Goal: Information Seeking & Learning: Learn about a topic

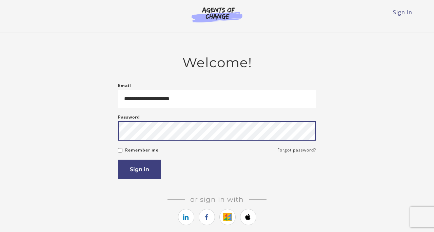
click at [118, 159] on button "Sign in" at bounding box center [139, 168] width 43 height 19
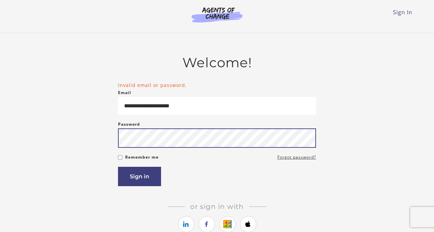
click at [118, 166] on button "Sign in" at bounding box center [139, 175] width 43 height 19
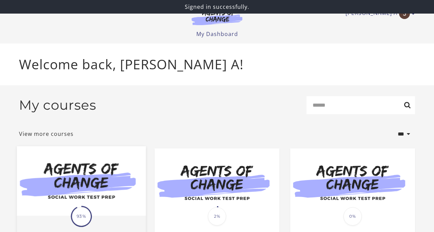
click at [123, 203] on img at bounding box center [81, 180] width 129 height 69
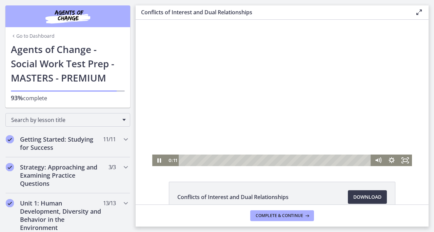
click at [253, 111] on div at bounding box center [282, 93] width 260 height 146
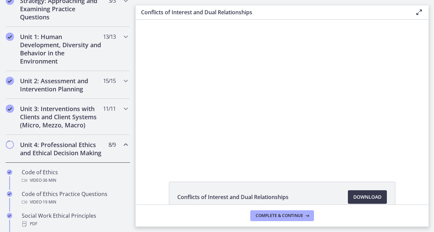
scroll to position [163, 0]
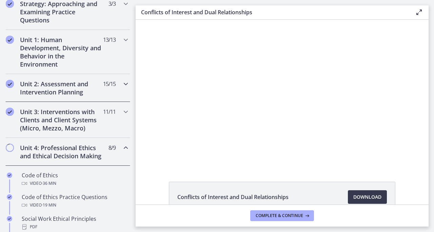
click at [65, 94] on h2 "Unit 2: Assessment and Intervention Planning" at bounding box center [61, 88] width 83 height 16
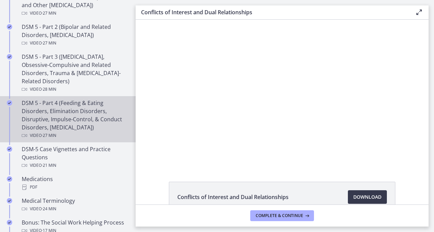
scroll to position [342, 0]
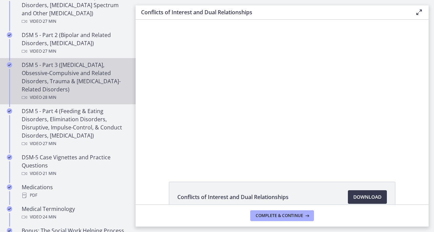
click at [56, 77] on div "DSM 5 - Part 3 ([MEDICAL_DATA], Obsessive-Compulsive and Related Disorders, Tra…" at bounding box center [75, 81] width 106 height 41
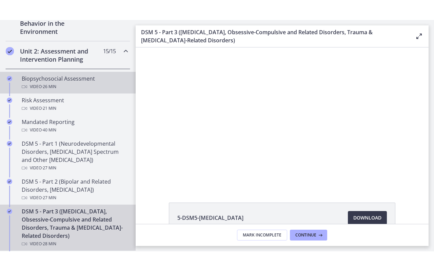
scroll to position [209, 0]
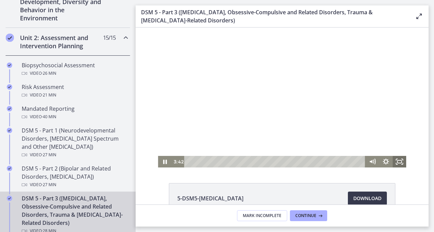
click at [399, 162] on icon "Fullscreen" at bounding box center [400, 162] width 14 height 12
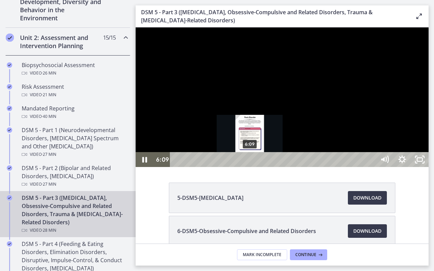
click at [250, 167] on div "6:09" at bounding box center [273, 159] width 195 height 15
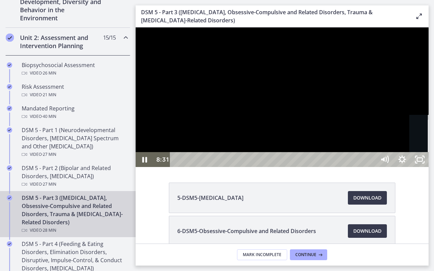
click at [371, 167] on div "22:18" at bounding box center [273, 159] width 195 height 15
click at [428, 167] on div at bounding box center [282, 97] width 293 height 140
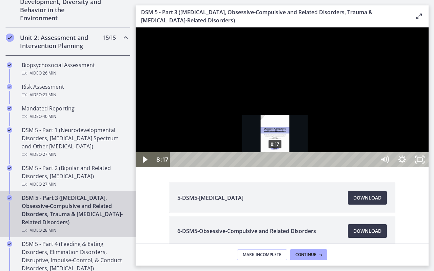
click at [276, 167] on div "8:17" at bounding box center [273, 159] width 195 height 15
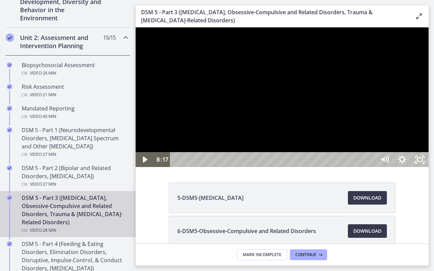
click at [293, 167] on div at bounding box center [282, 97] width 293 height 140
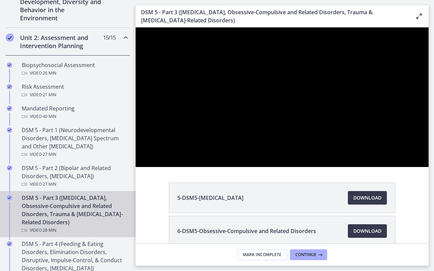
click at [136, 27] on button "Pause: cmsebl44lpnc72iv6u00.mp4" at bounding box center [136, 27] width 0 height 0
click at [136, 27] on button "Play Video: cmsebl44lpnc72iv6u00.mp4" at bounding box center [136, 27] width 0 height 0
click at [136, 27] on button "Pause: cmsebl44lpnc72iv6u00.mp4" at bounding box center [136, 27] width 0 height 0
click at [136, 27] on button "Play Video: cmsebl44lpnc72iv6u00.mp4" at bounding box center [136, 27] width 0 height 0
click at [136, 27] on button "Pause: cmsebl44lpnc72iv6u00.mp4" at bounding box center [136, 27] width 0 height 0
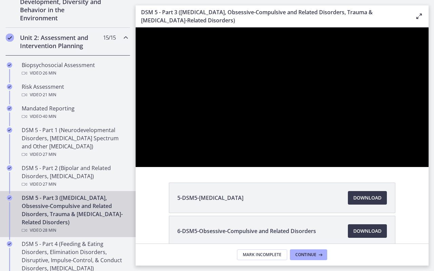
click at [136, 27] on button "Play Video: cmsebl44lpnc72iv6u00.mp4" at bounding box center [136, 27] width 0 height 0
